Goal: Information Seeking & Learning: Understand process/instructions

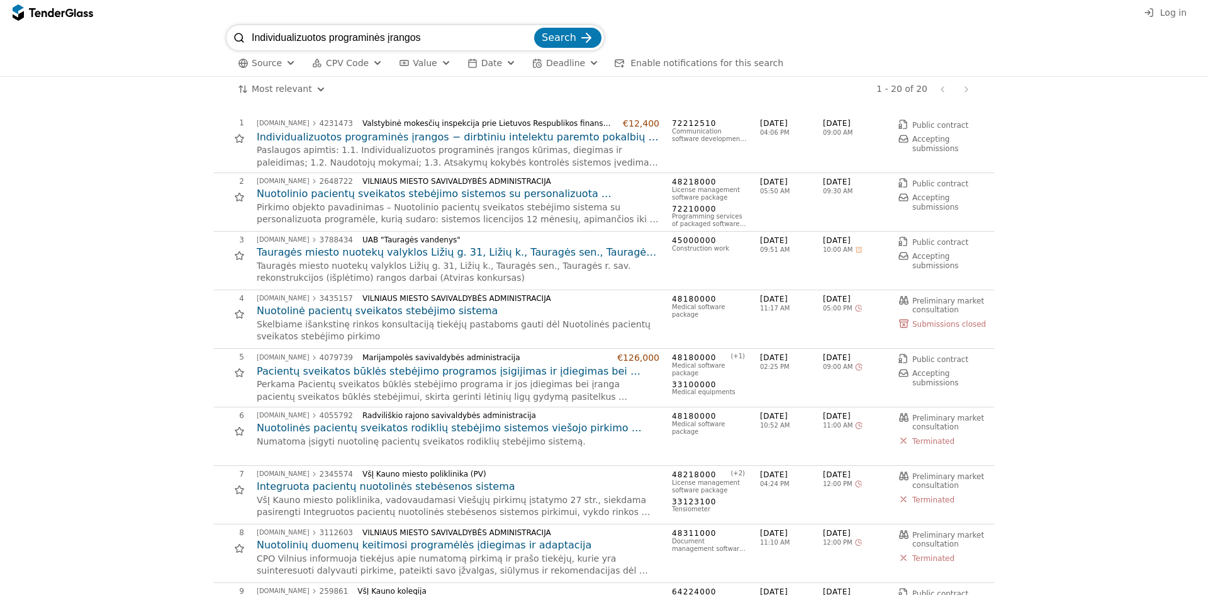
click at [552, 140] on h2 "Individualizuotos programinės įrangos − dirbtiniu intelektu paremto pokalbių ro…" at bounding box center [458, 137] width 403 height 14
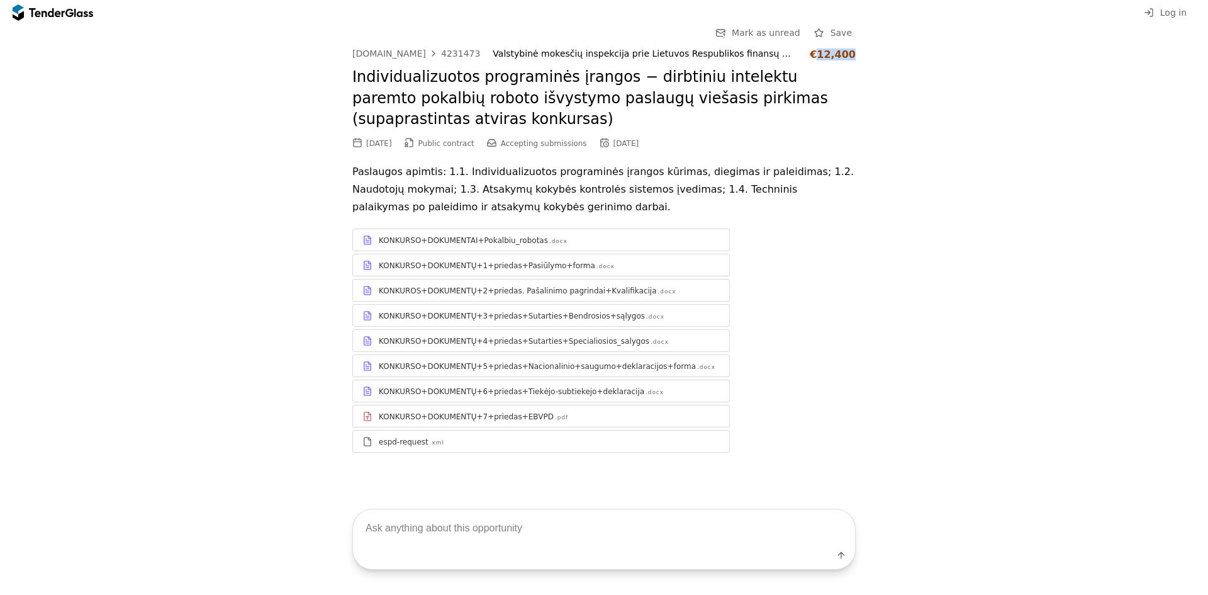
drag, startPoint x: 822, startPoint y: 56, endPoint x: 874, endPoint y: 57, distance: 51.6
click at [874, 57] on div "Go Back Mark as unread Save [DOMAIN_NAME] 4231473 Valstybinė mokesčių inspekcij…" at bounding box center [604, 248] width 1196 height 447
click at [633, 238] on div "KONKURSO+DOKUMENTAI+Pokalbiu_robotas .docx" at bounding box center [549, 240] width 341 height 10
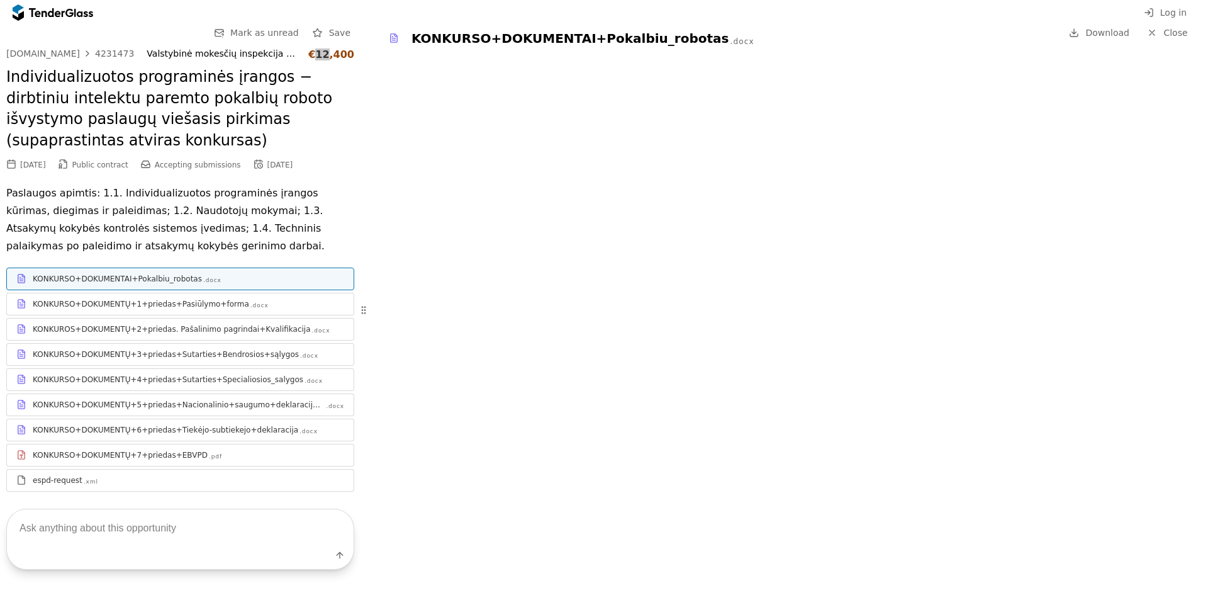
click at [235, 311] on div "KONKURSO+DOKUMENTŲ+1+priedas+Pasiūlymo+forma .docx" at bounding box center [180, 304] width 347 height 16
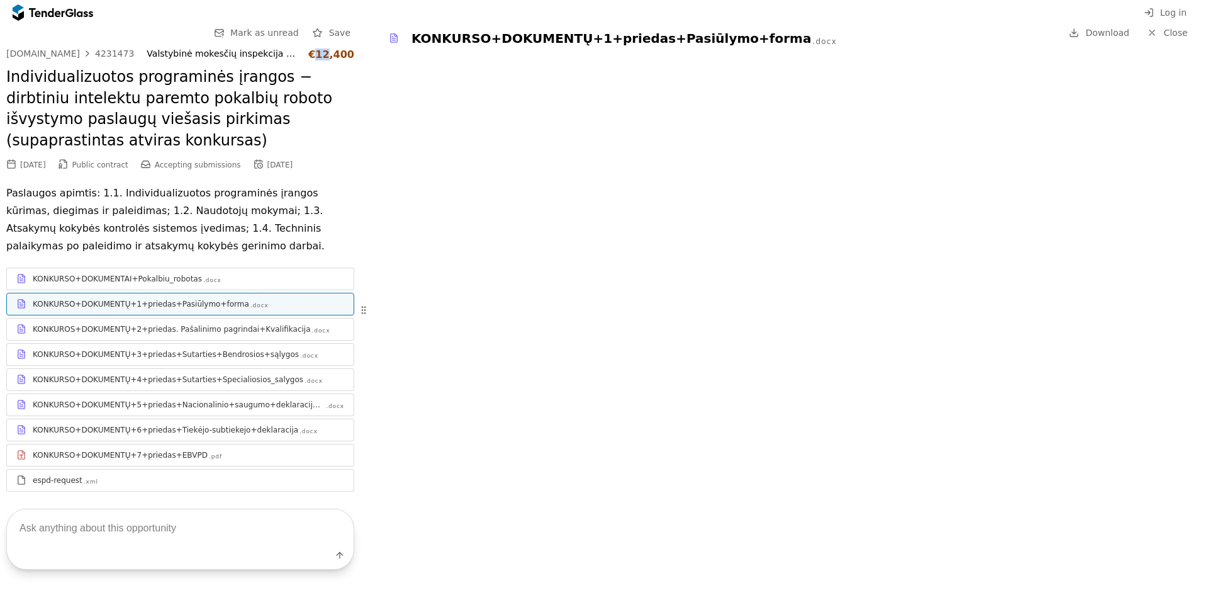
click at [98, 338] on link "KONKUROS+DOKUMENTŲ+2+priedas. Pašalinimo pagrindai+Kvalifikacija .docx" at bounding box center [180, 329] width 348 height 23
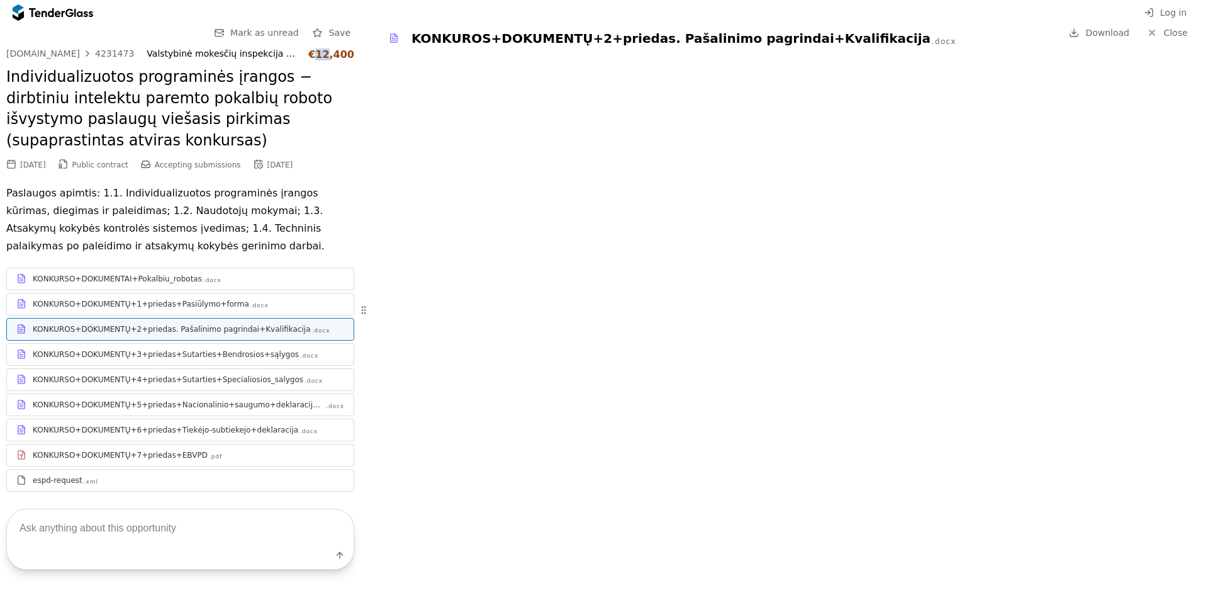
click at [71, 356] on div "KONKURSO+DOKUMENTŲ+3+priedas+Sutarties+Bendrosios+sąlygos" at bounding box center [166, 354] width 266 height 10
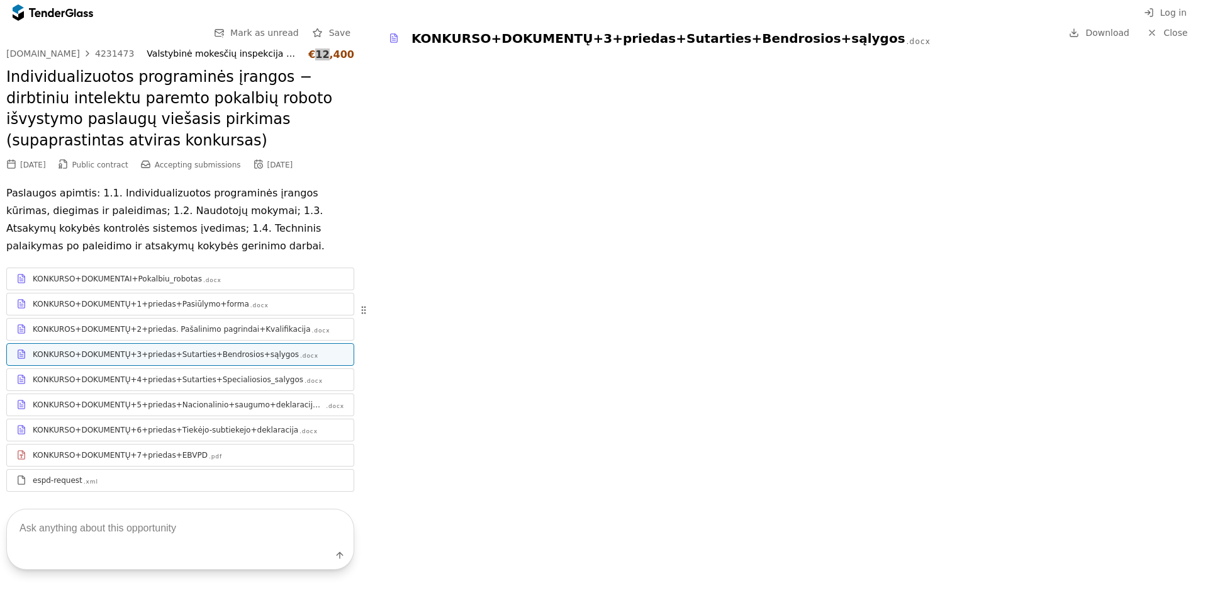
click at [188, 384] on div "KONKURSO+DOKUMENTŲ+4+priedas+Sutarties+Specialiosios_salygos" at bounding box center [168, 379] width 271 height 10
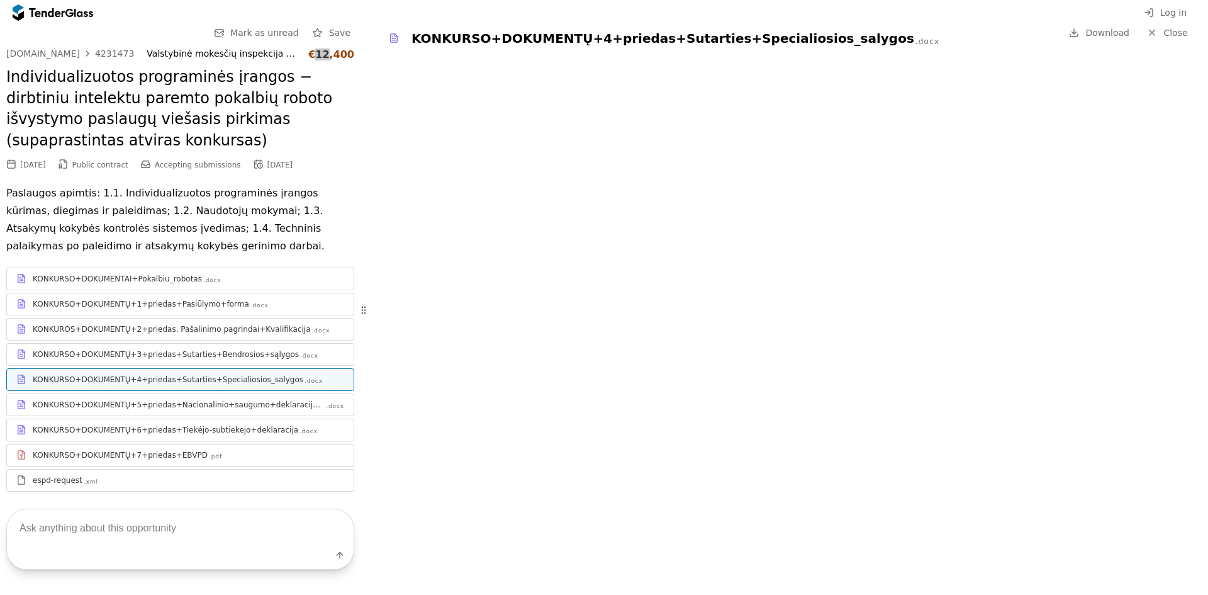
click at [216, 351] on div "KONKURSO+DOKUMENTŲ+3+priedas+Sutarties+Bendrosios+sąlygos" at bounding box center [166, 354] width 266 height 10
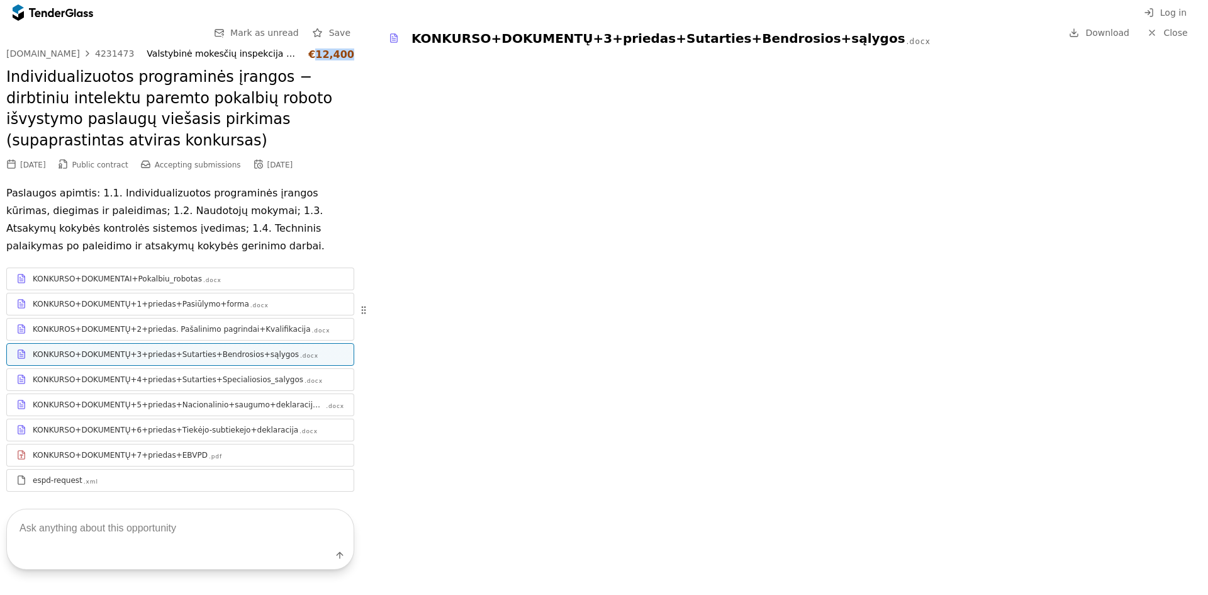
click at [196, 302] on div "KONKURSO+DOKUMENTŲ+1+priedas+Pasiūlymo+forma" at bounding box center [141, 304] width 216 height 10
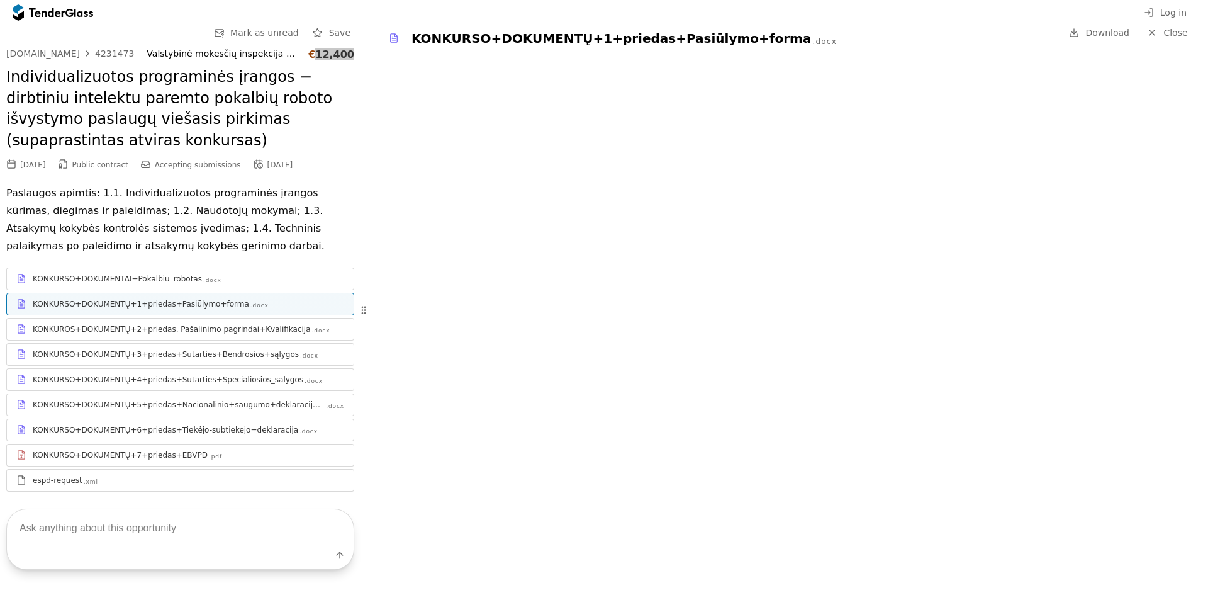
click at [266, 427] on div "KONKURSO+DOKUMENTŲ+6+priedas+Tiekėjo-subtiekejo+deklaracija" at bounding box center [166, 430] width 266 height 10
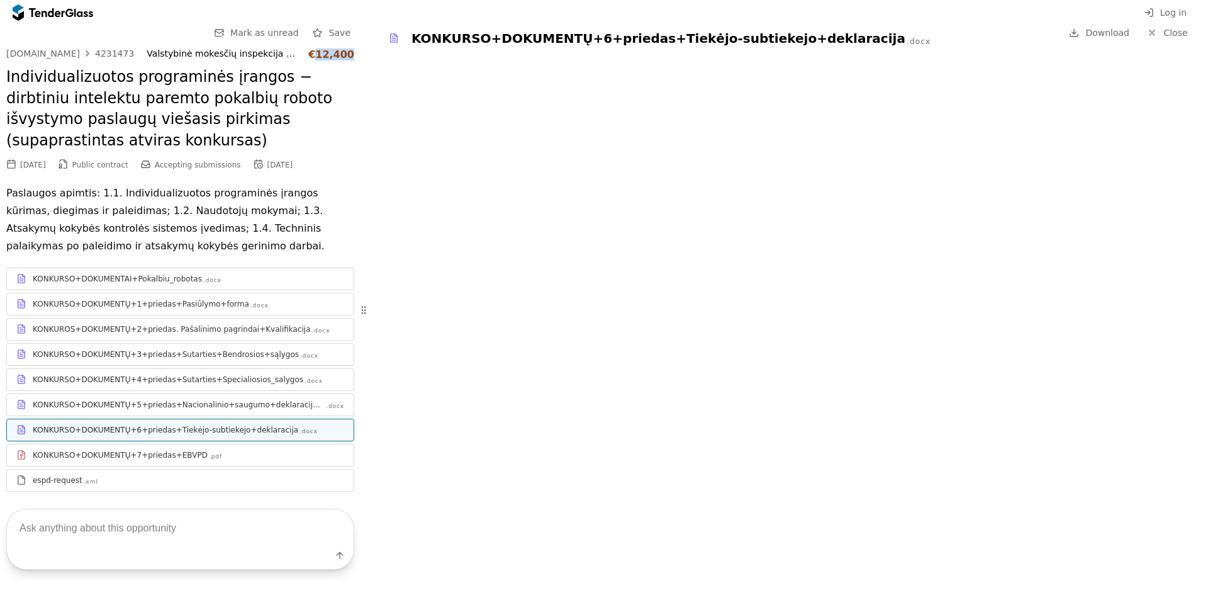
click at [184, 375] on div "KONKURSO+DOKUMENTŲ+4+priedas+Sutarties+Specialiosios_salygos" at bounding box center [168, 379] width 271 height 10
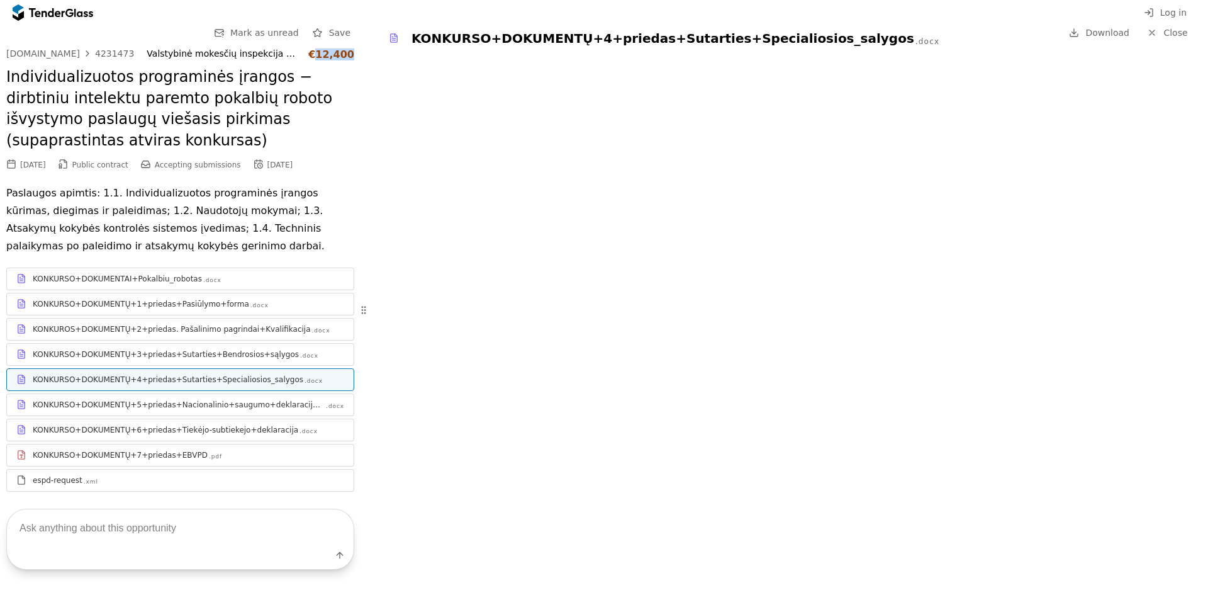
click at [203, 280] on div ".docx" at bounding box center [212, 280] width 18 height 8
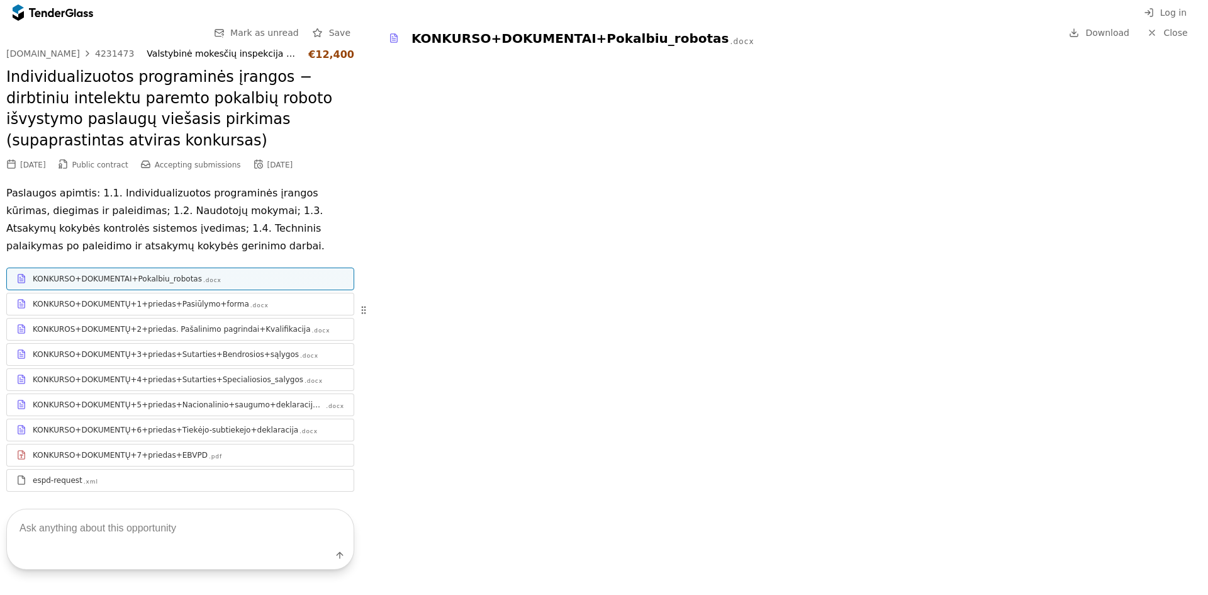
click at [130, 536] on textarea at bounding box center [180, 527] width 347 height 37
type textarea "Is 12400 maximum price?"
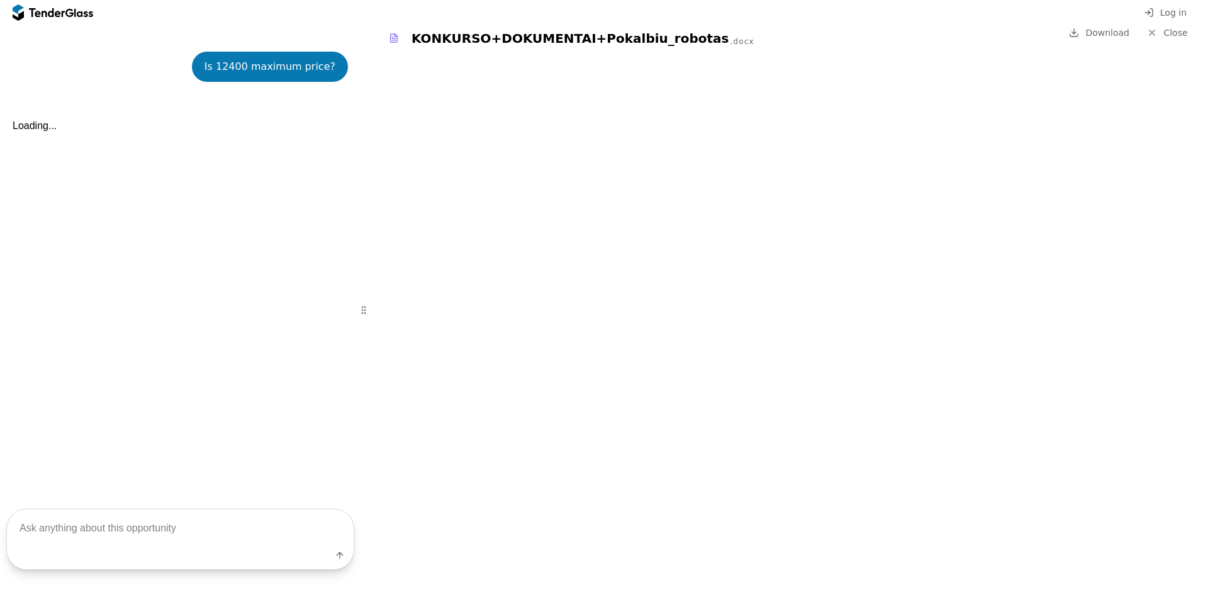
scroll to position [481, 0]
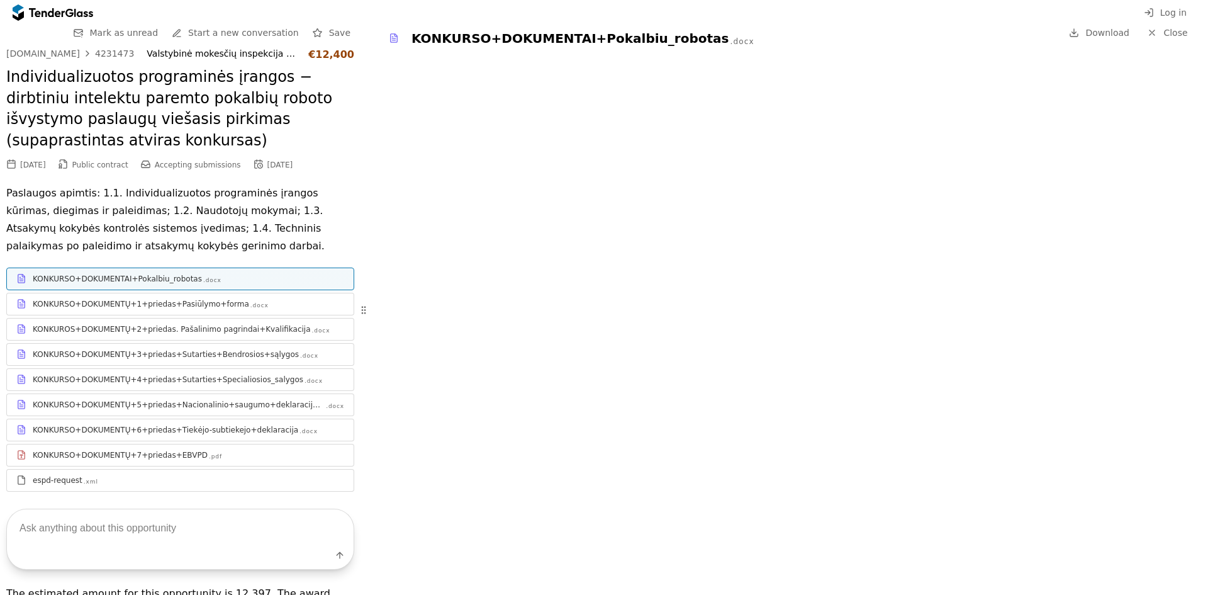
click at [109, 49] on div "4231473" at bounding box center [114, 53] width 39 height 9
